Goal: Navigation & Orientation: Find specific page/section

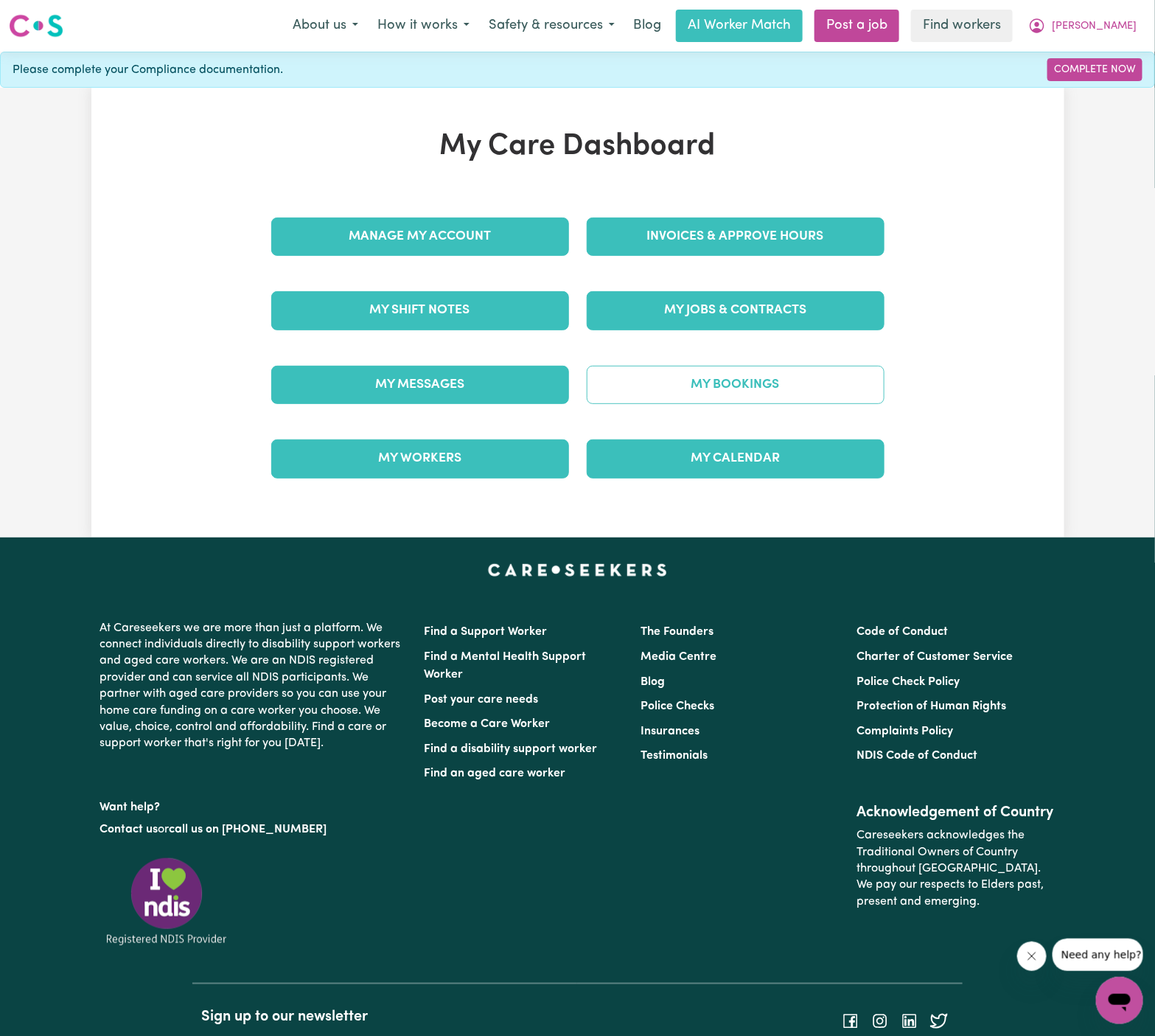
click at [771, 389] on link "My Bookings" at bounding box center [735, 385] width 298 height 38
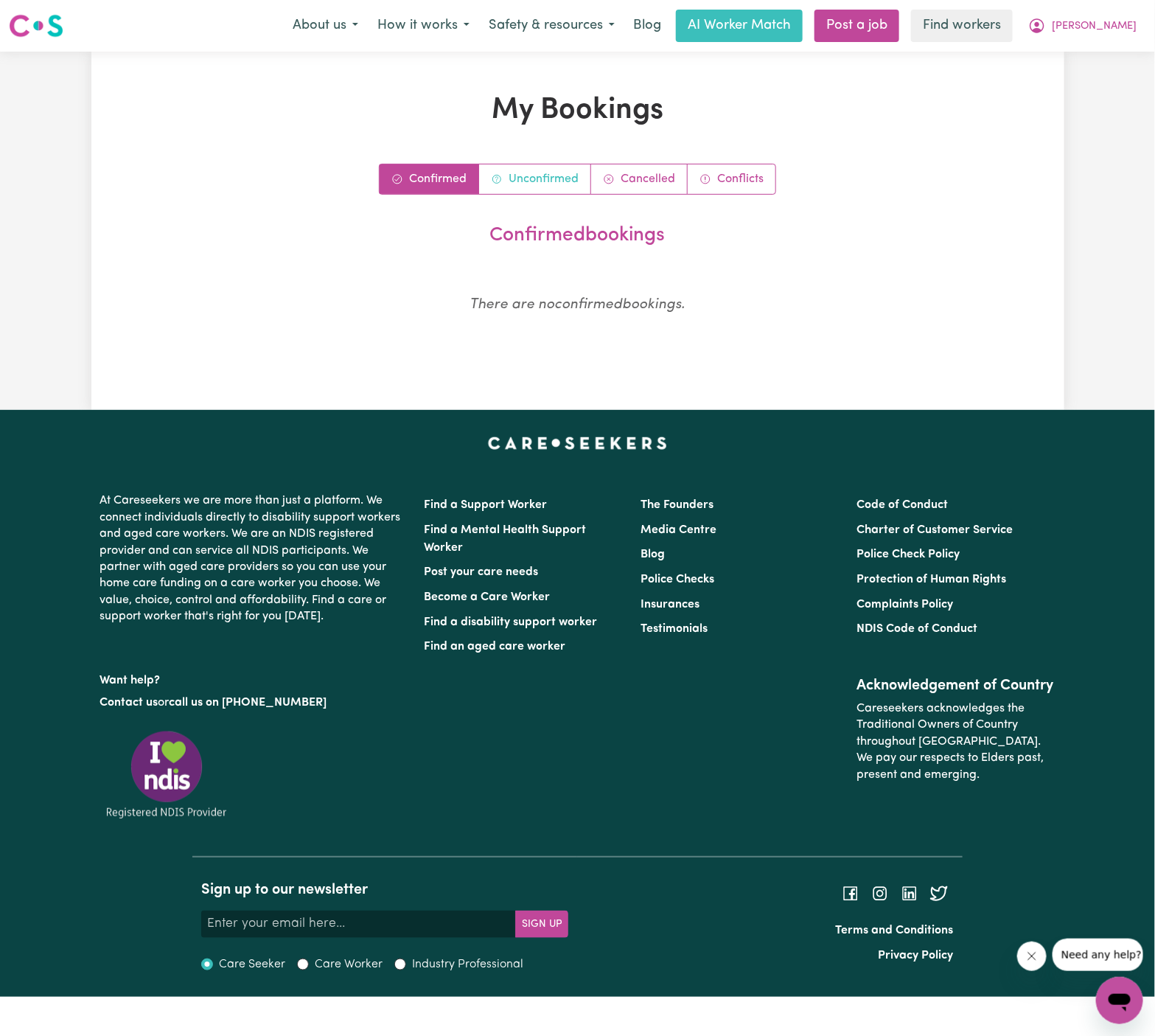
click at [534, 185] on link "Unconfirmed" at bounding box center [535, 179] width 112 height 29
click at [433, 176] on link "Confirmed" at bounding box center [429, 179] width 100 height 29
click at [1122, 22] on span "[PERSON_NAME]" at bounding box center [1095, 27] width 85 height 16
click at [1093, 52] on link "My Dashboard" at bounding box center [1087, 57] width 117 height 28
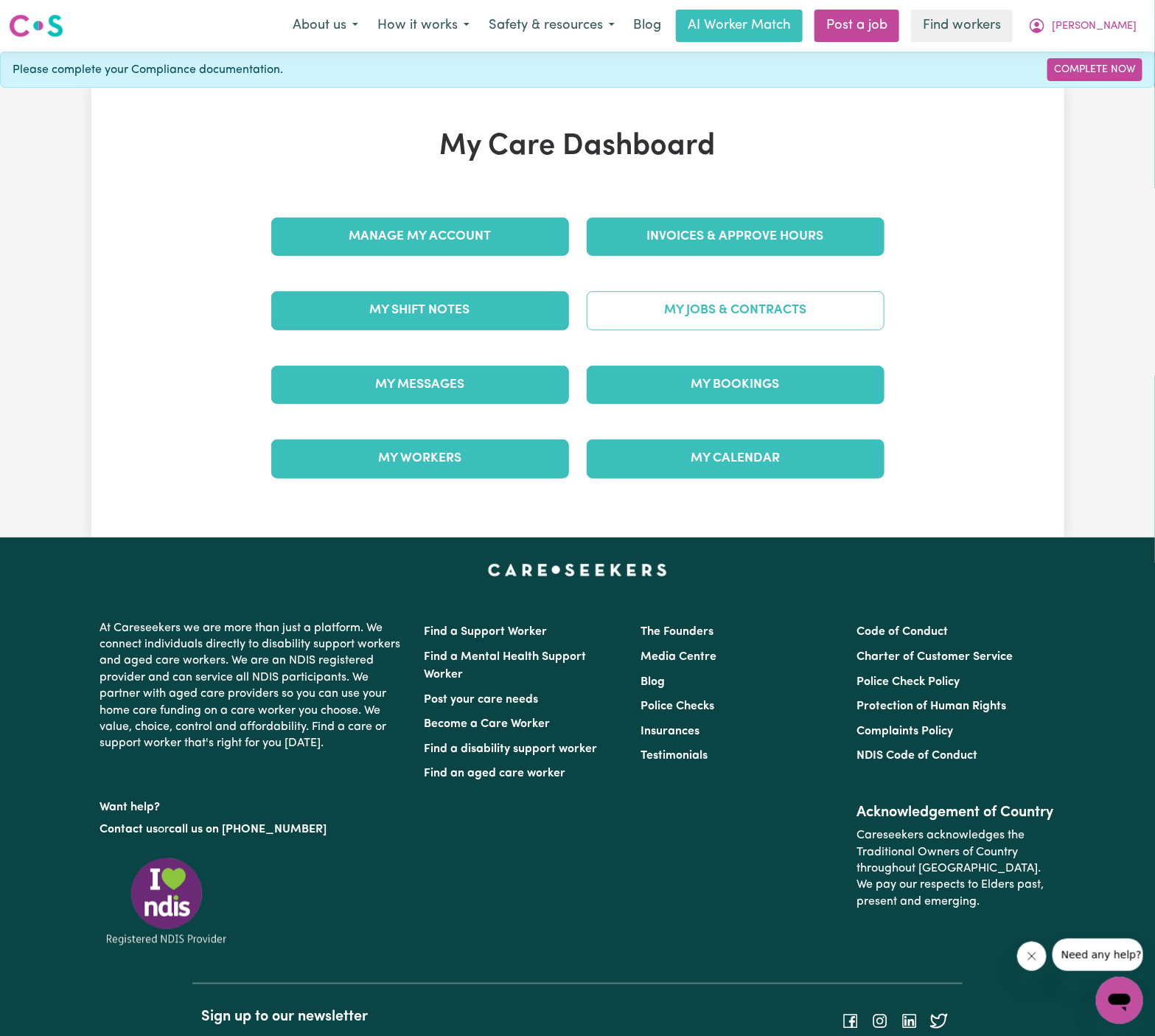
click at [755, 323] on link "My Jobs & Contracts" at bounding box center [735, 310] width 298 height 38
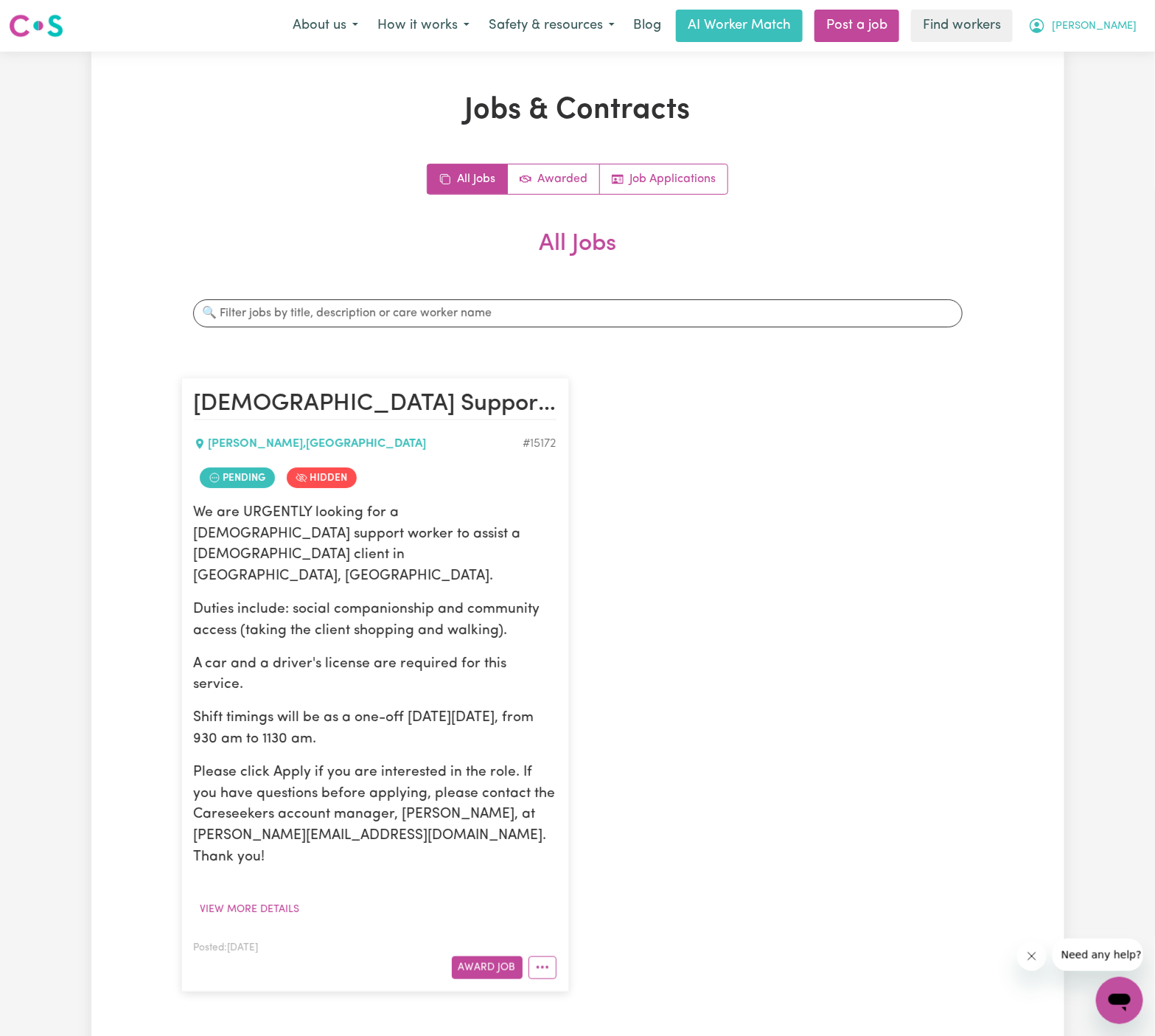
click at [1122, 16] on button "[PERSON_NAME]" at bounding box center [1082, 26] width 127 height 31
click at [1122, 47] on link "My Dashboard" at bounding box center [1087, 57] width 117 height 28
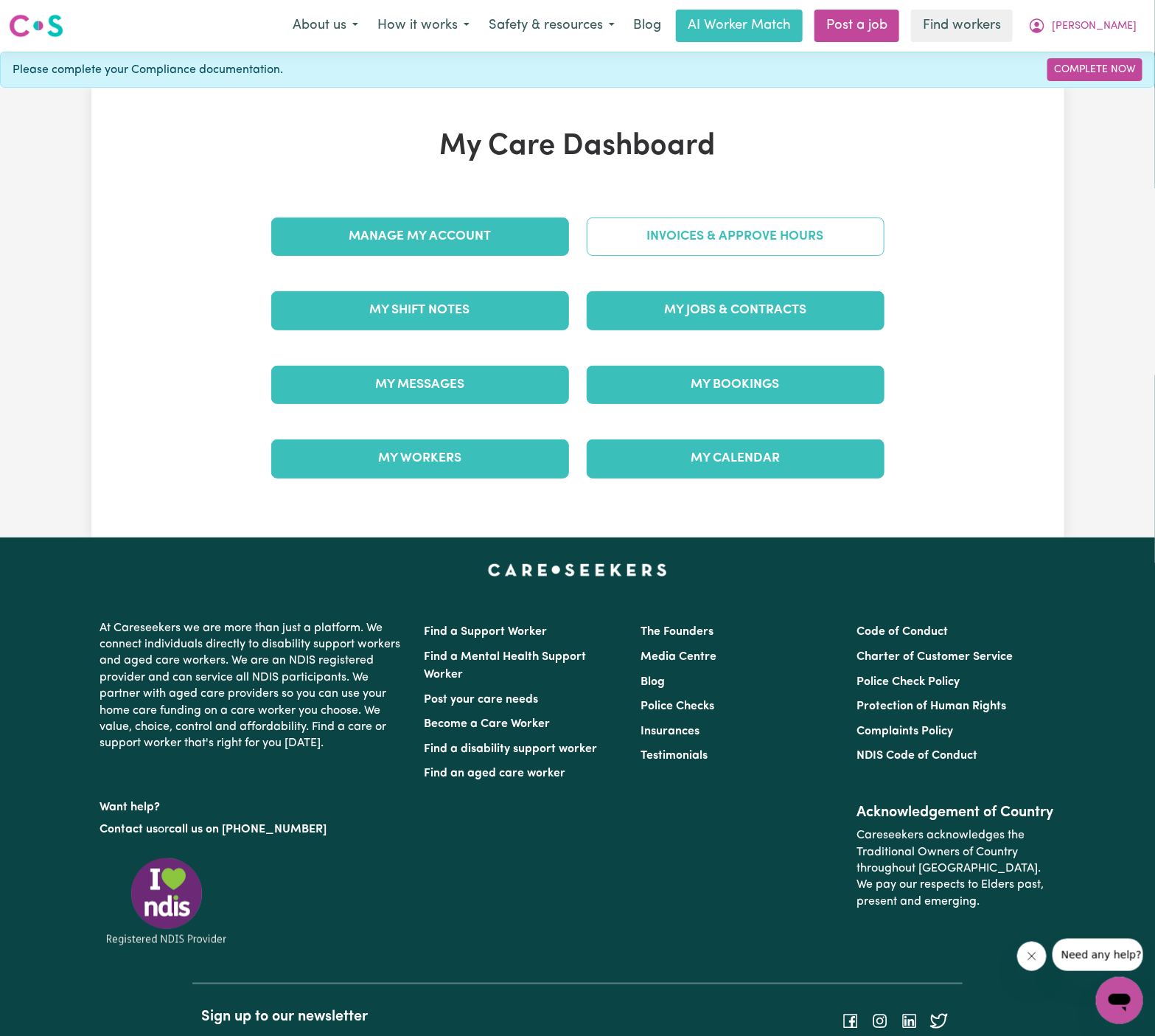
click at [799, 233] on link "Invoices & Approve Hours" at bounding box center [735, 236] width 298 height 38
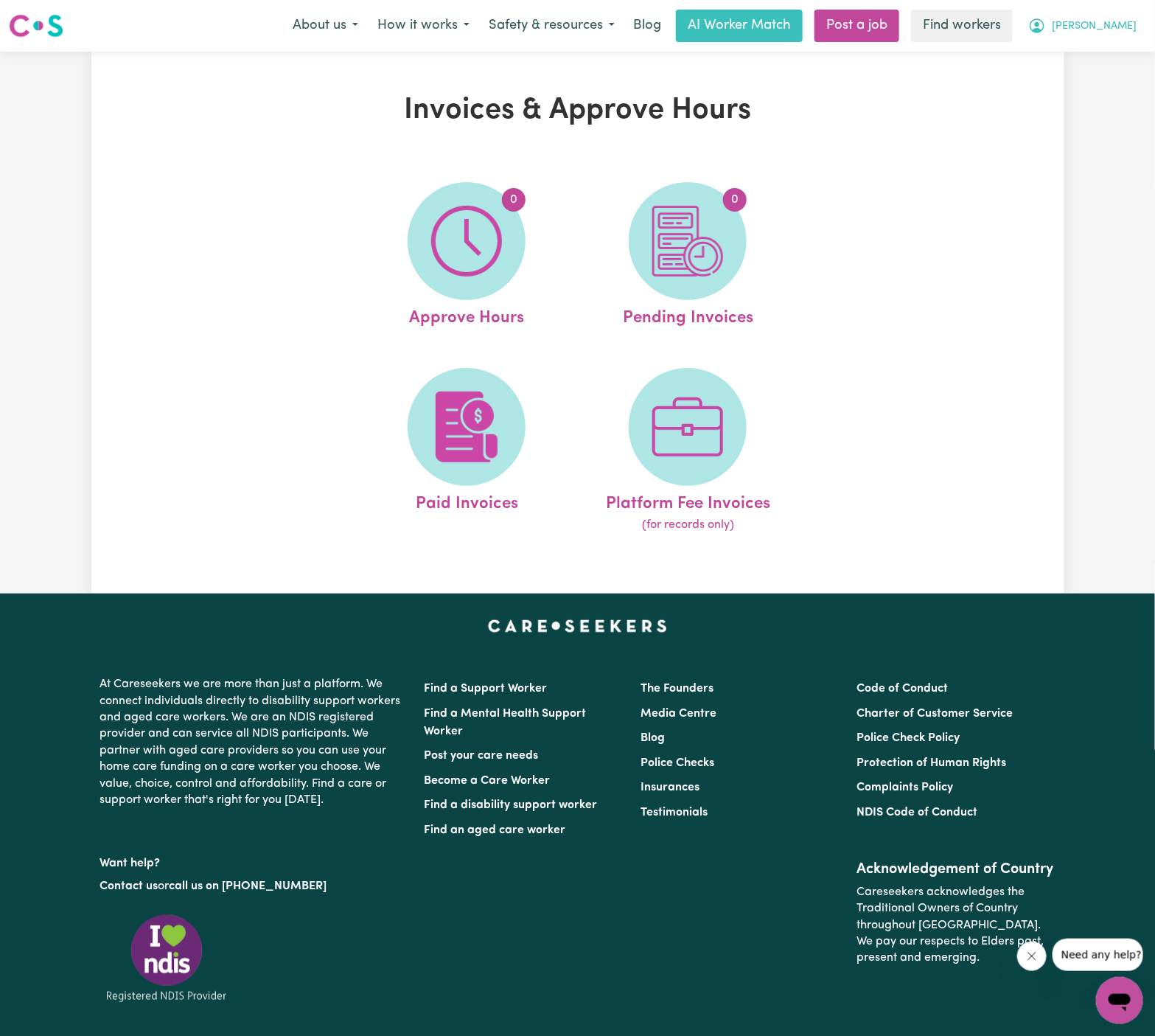
click at [1117, 20] on span "[PERSON_NAME]" at bounding box center [1095, 27] width 85 height 16
click at [1101, 68] on link "My Dashboard" at bounding box center [1087, 57] width 117 height 28
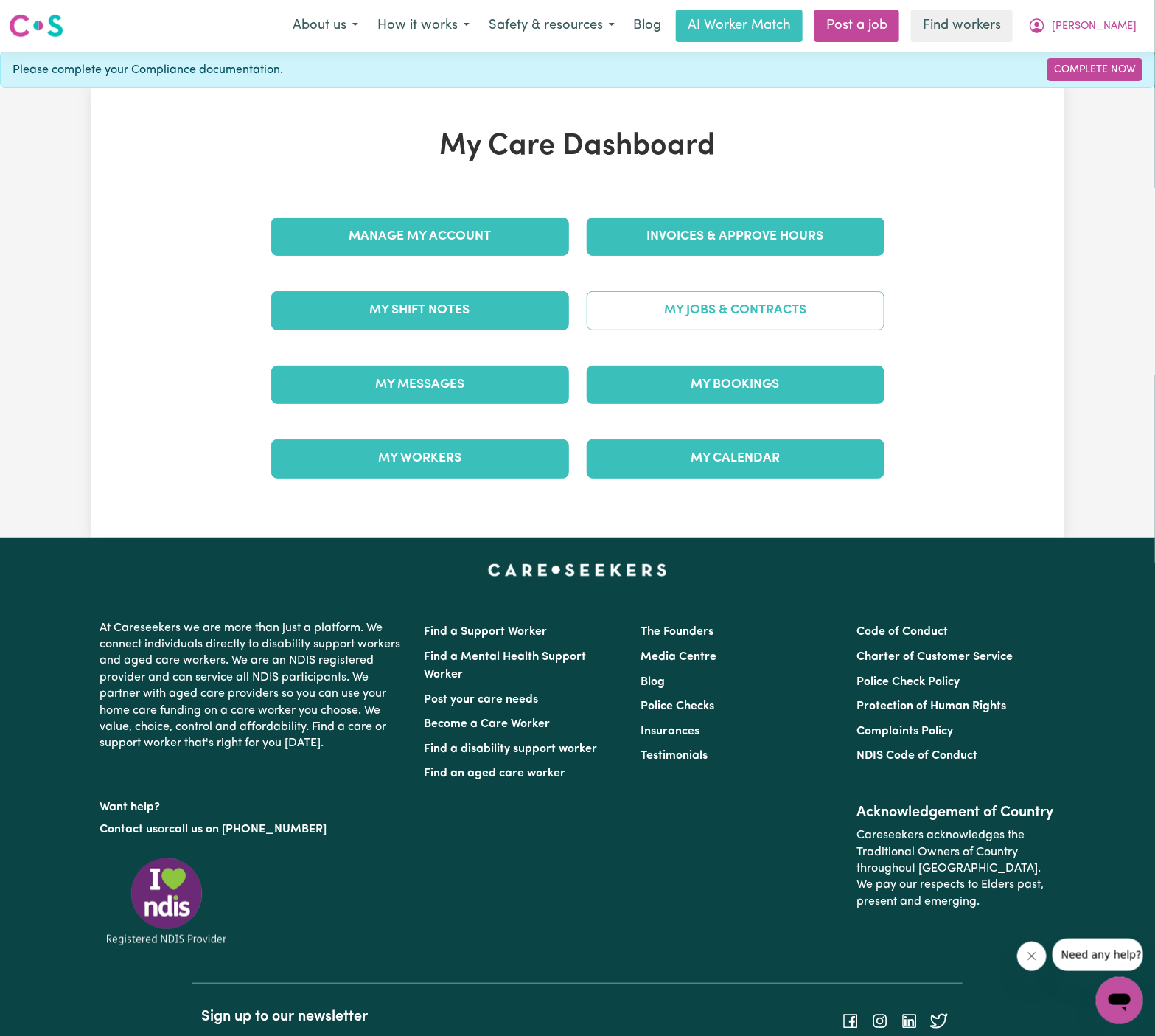
click at [846, 313] on link "My Jobs & Contracts" at bounding box center [735, 310] width 298 height 38
